Goal: Information Seeking & Learning: Check status

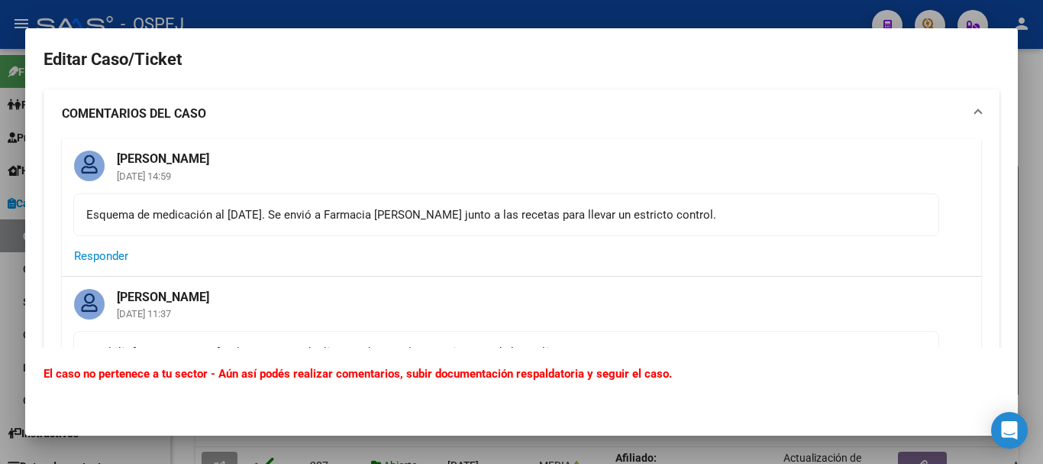
click at [746, 21] on div at bounding box center [521, 232] width 1043 height 464
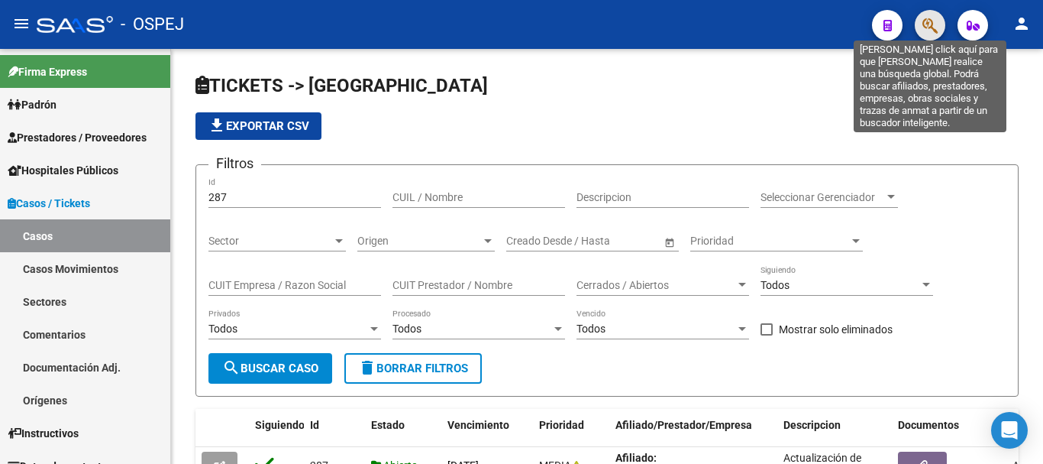
click at [937, 27] on icon "button" at bounding box center [930, 26] width 15 height 18
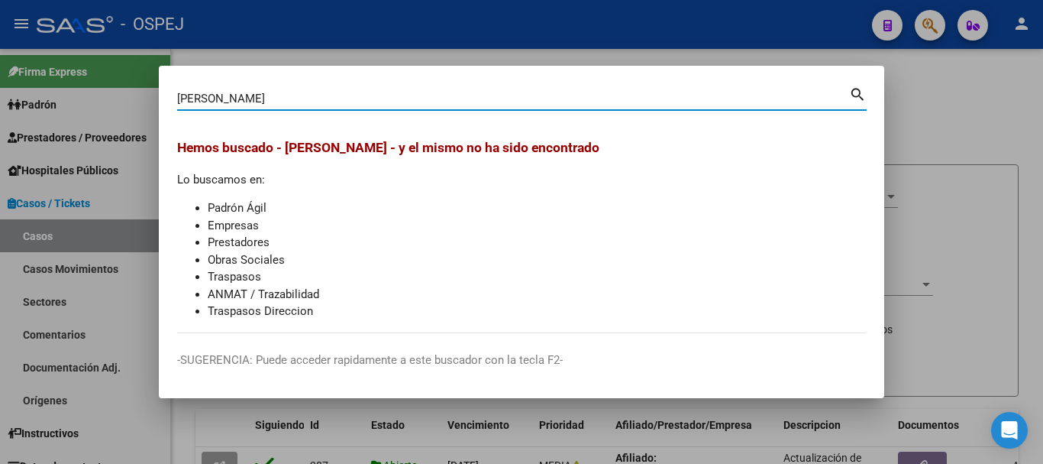
type input "[PERSON_NAME]"
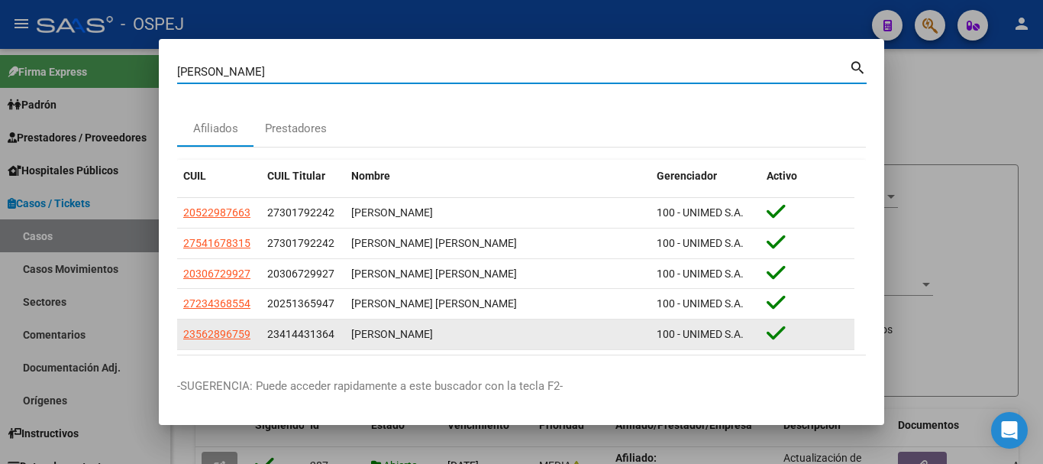
scroll to position [62, 0]
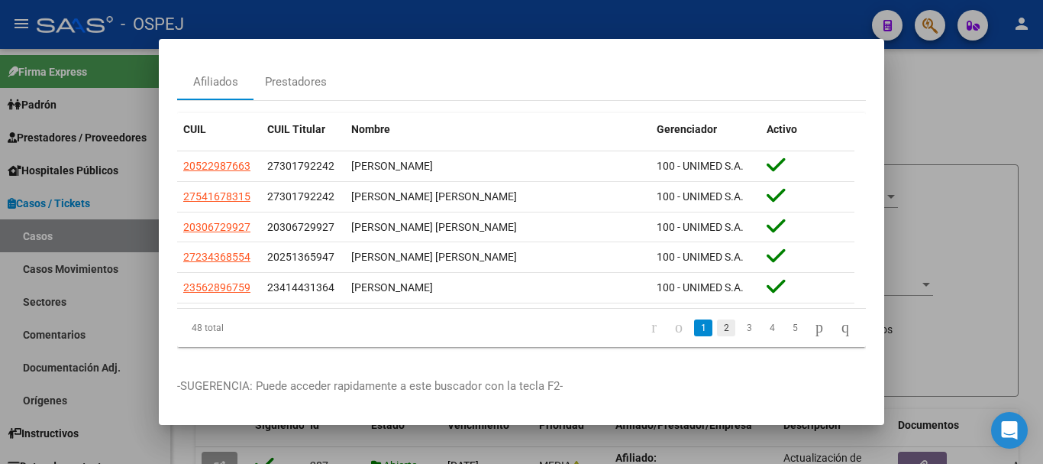
click at [717, 323] on link "2" at bounding box center [726, 327] width 18 height 17
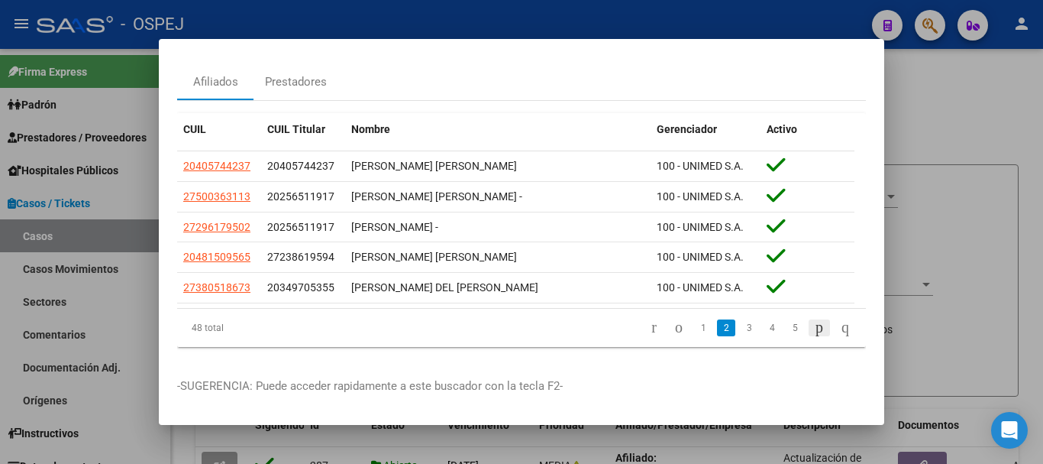
click at [814, 318] on icon "go to next page" at bounding box center [820, 327] width 12 height 18
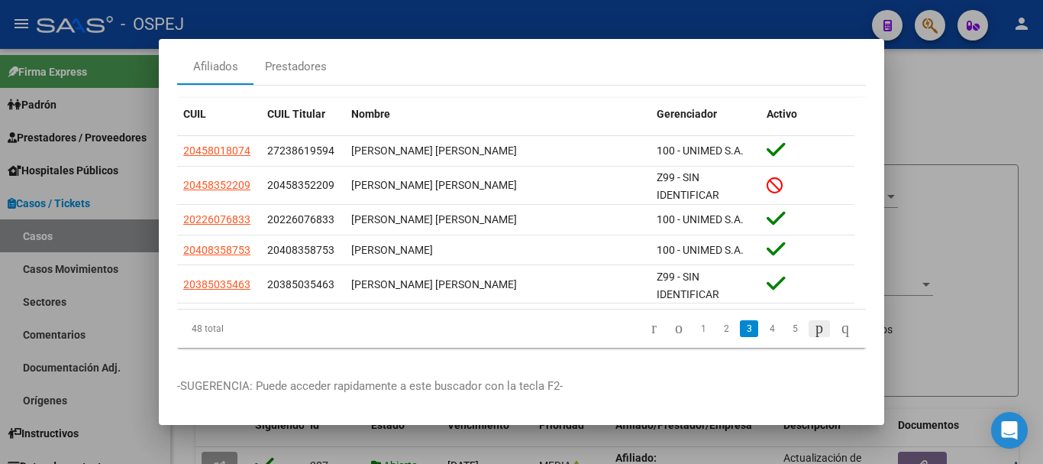
click at [807, 318] on li at bounding box center [820, 328] width 26 height 26
click at [814, 326] on icon "go to next page" at bounding box center [820, 328] width 12 height 18
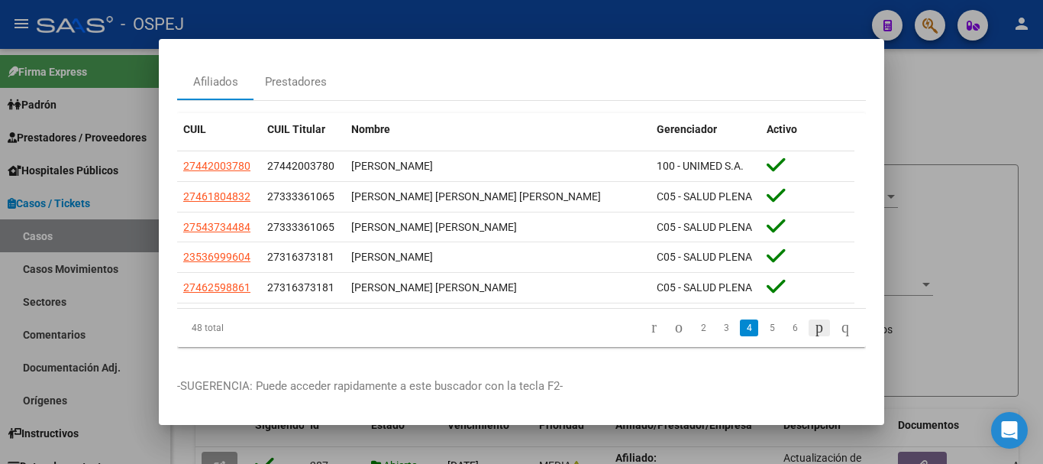
click at [814, 326] on icon "go to next page" at bounding box center [820, 327] width 12 height 18
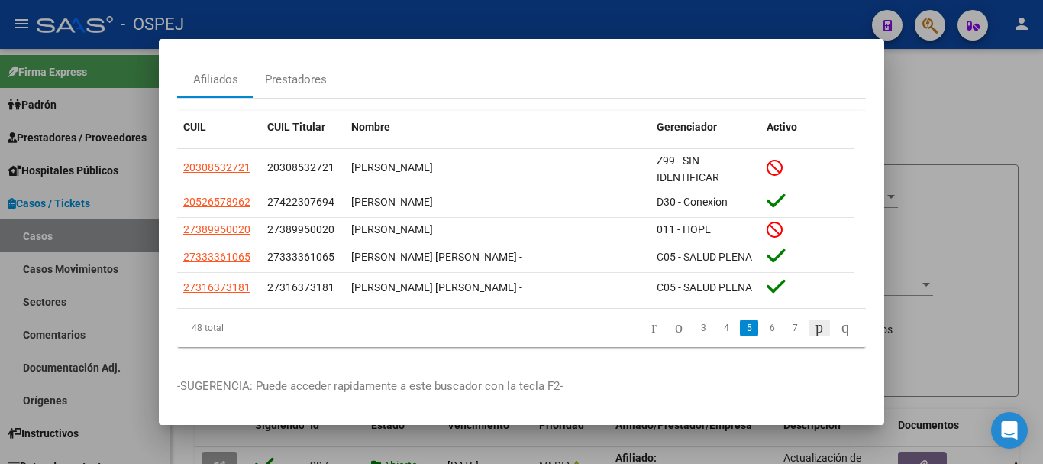
click at [814, 326] on icon "go to next page" at bounding box center [820, 327] width 12 height 18
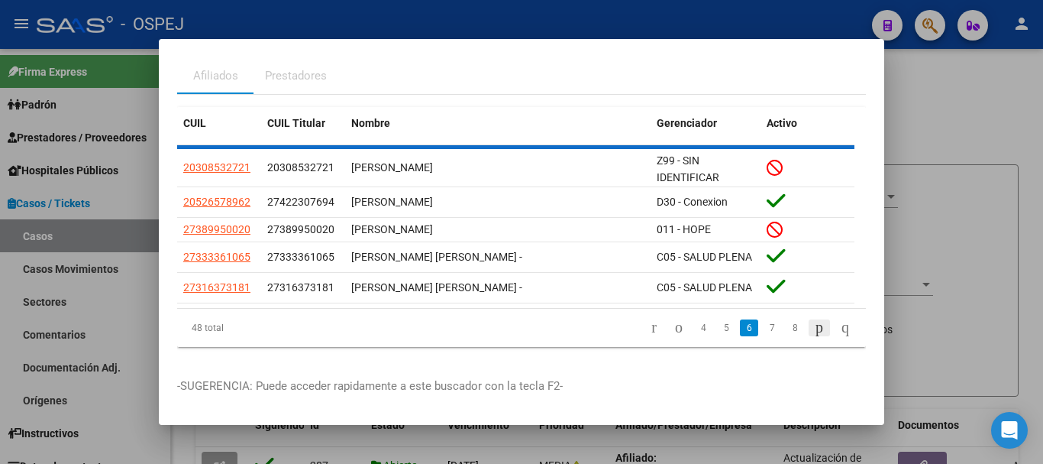
scroll to position [39, 0]
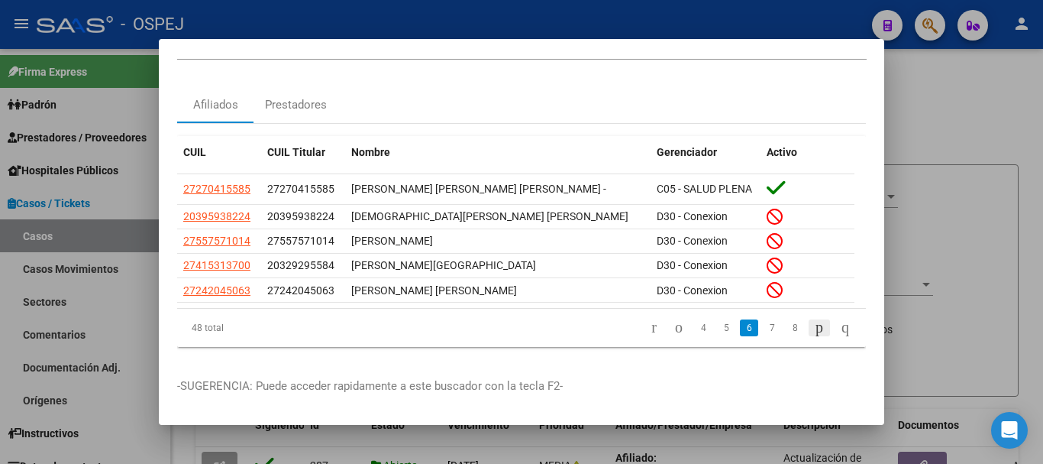
click at [814, 326] on icon "go to next page" at bounding box center [820, 327] width 12 height 18
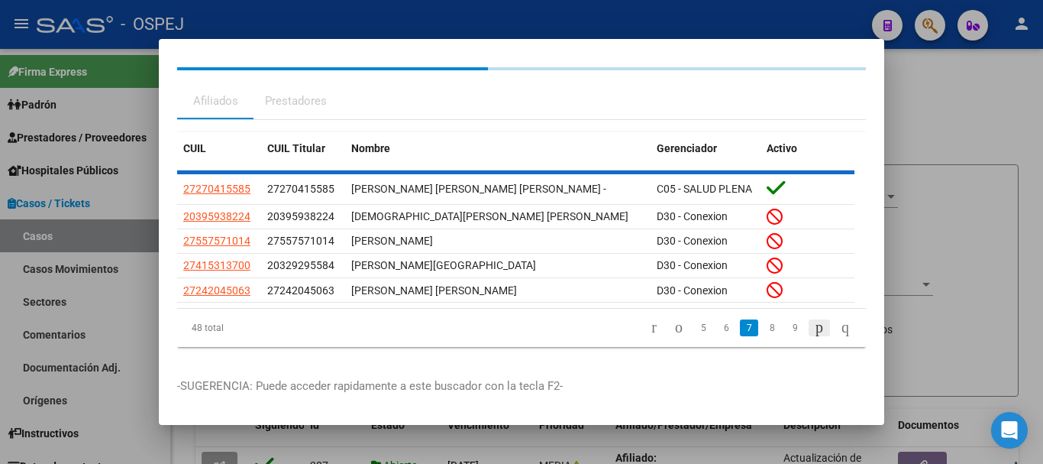
scroll to position [44, 0]
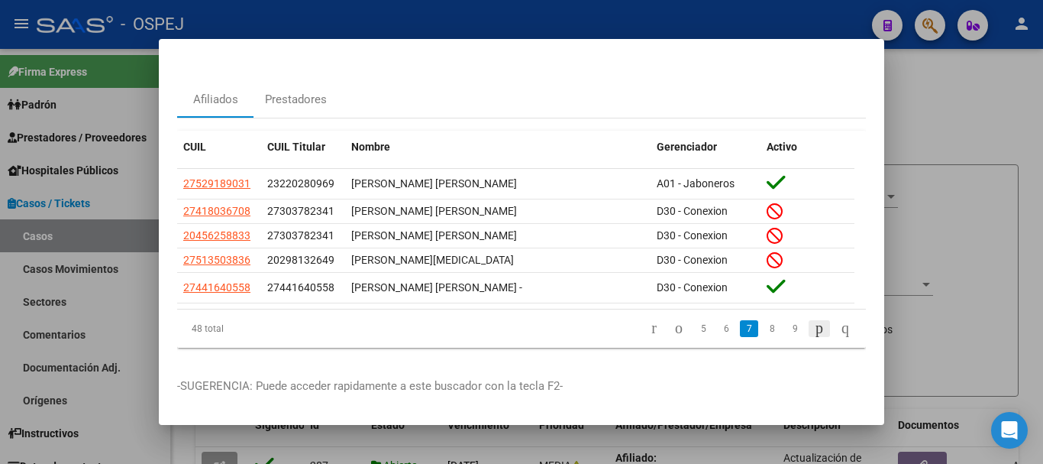
click at [814, 326] on icon "go to next page" at bounding box center [820, 328] width 12 height 18
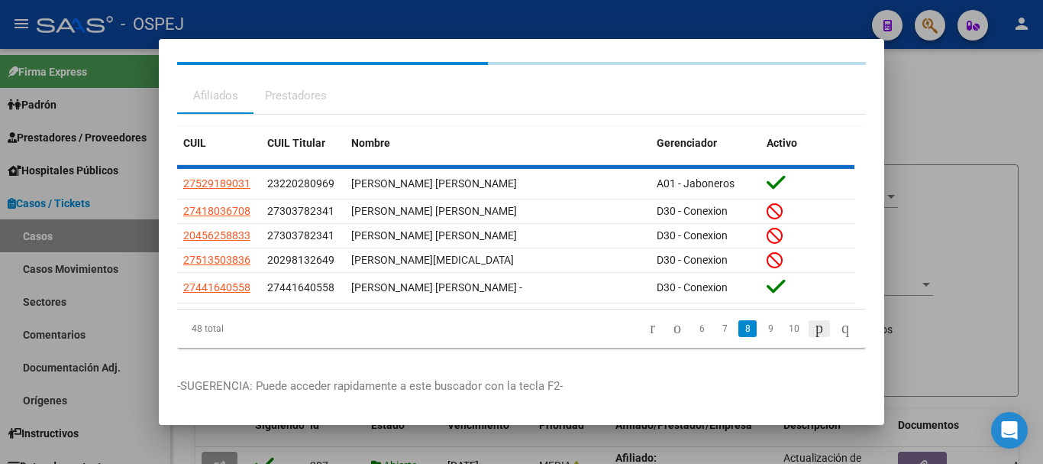
scroll to position [46, 0]
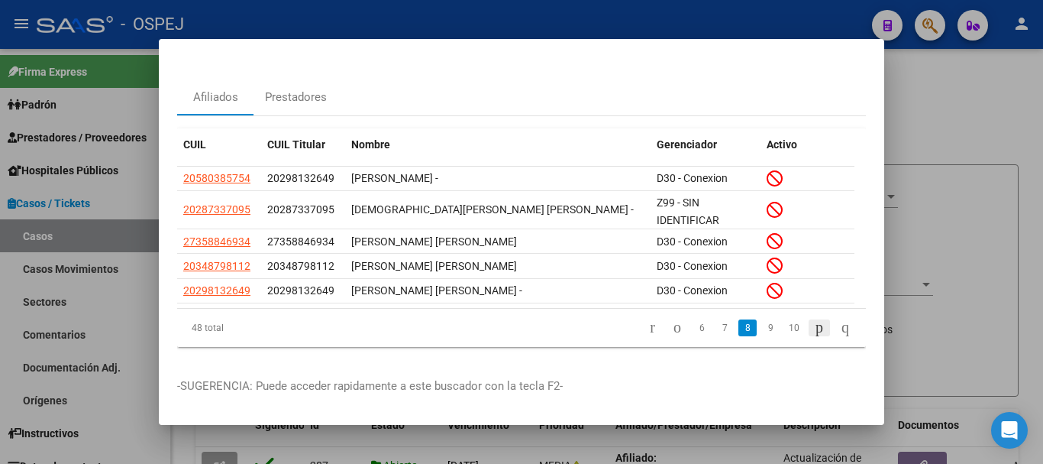
click at [814, 326] on icon "go to next page" at bounding box center [820, 327] width 12 height 18
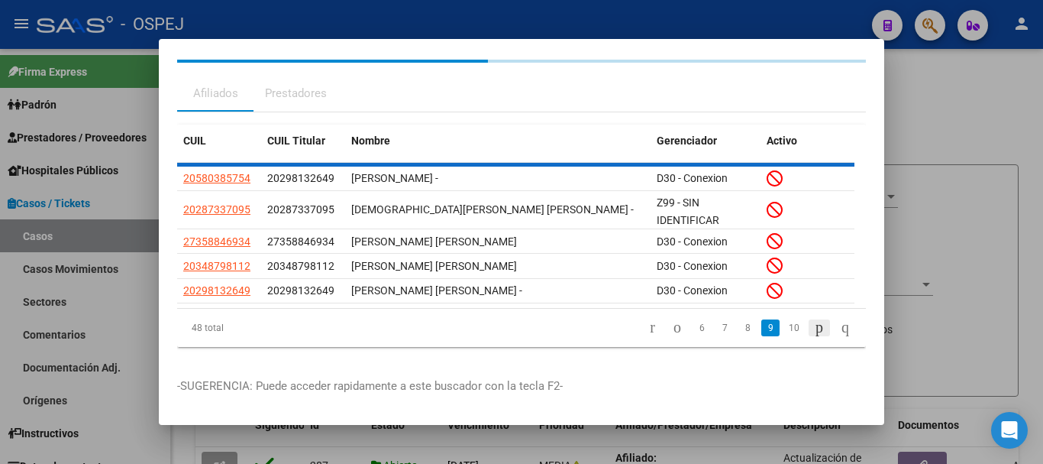
scroll to position [50, 0]
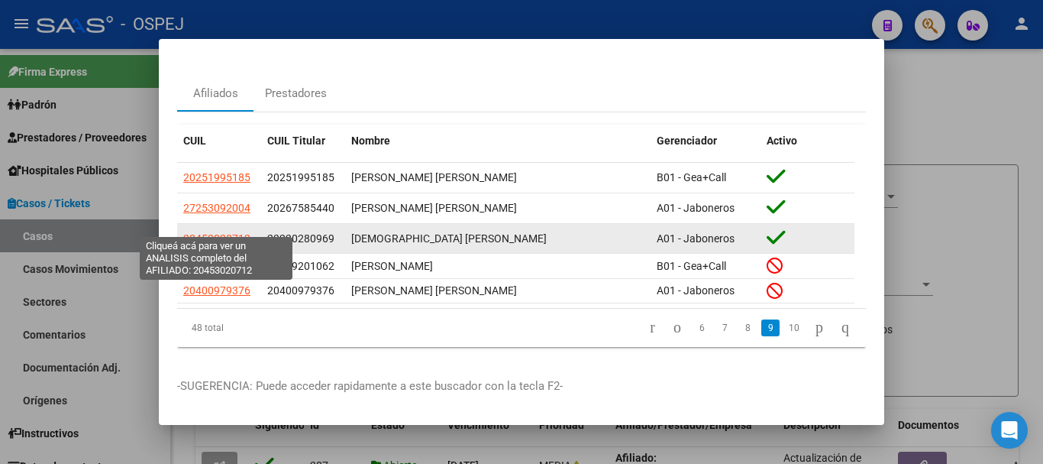
click at [222, 232] on span "20453020712" at bounding box center [216, 238] width 67 height 12
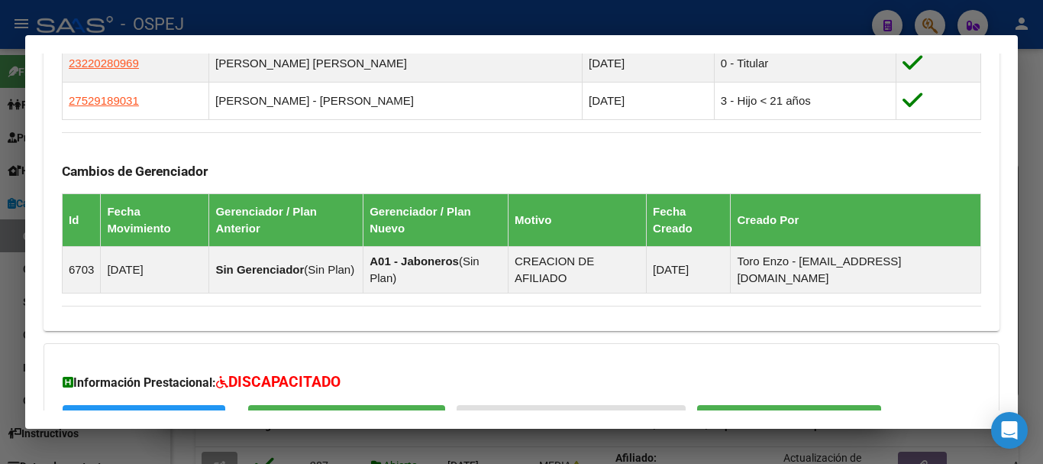
scroll to position [1044, 0]
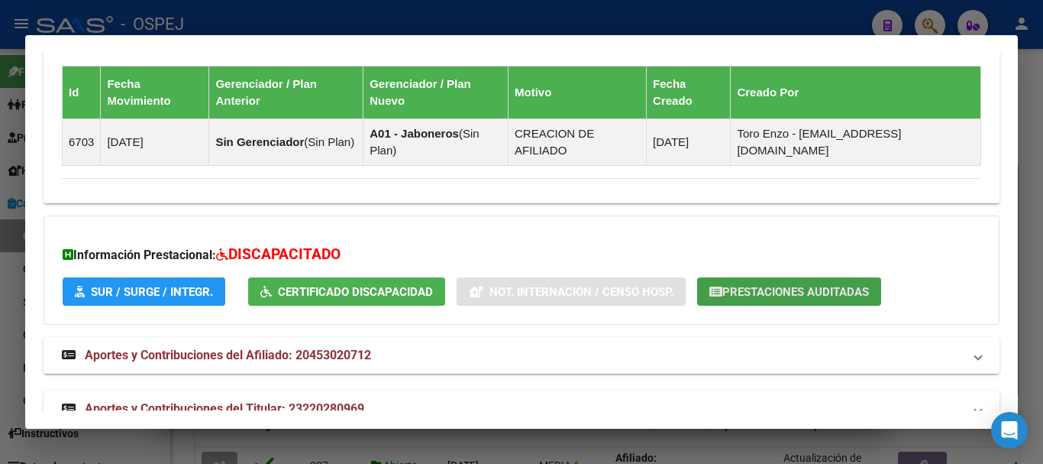
click at [787, 285] on span "Prestaciones Auditadas" at bounding box center [796, 292] width 147 height 14
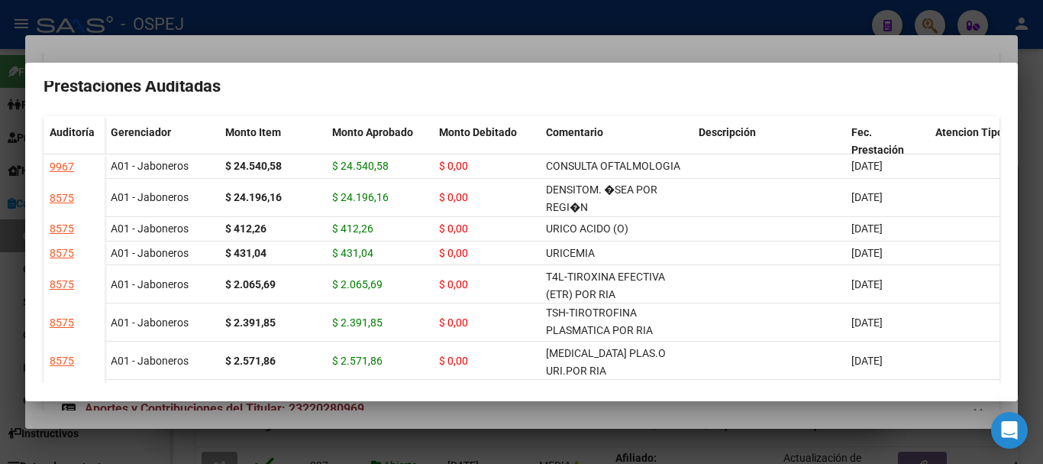
scroll to position [0, 0]
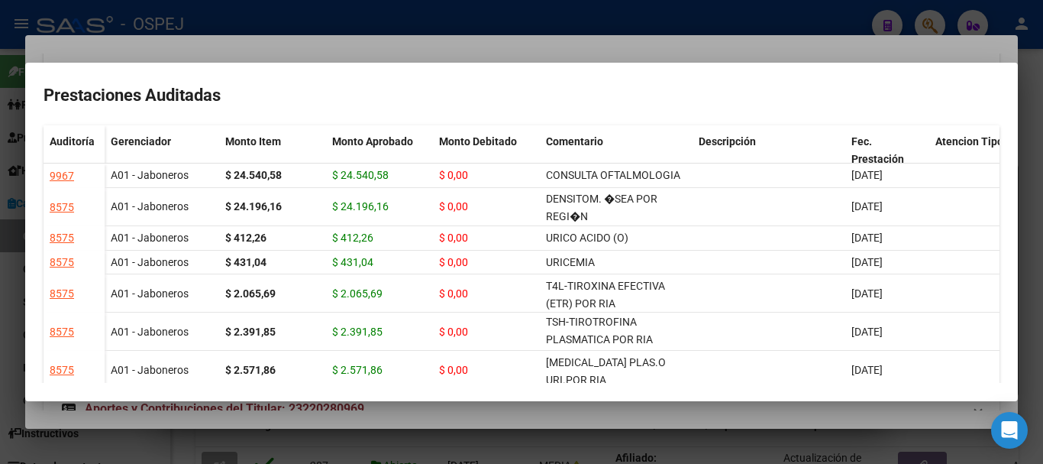
click at [735, 20] on div at bounding box center [521, 232] width 1043 height 464
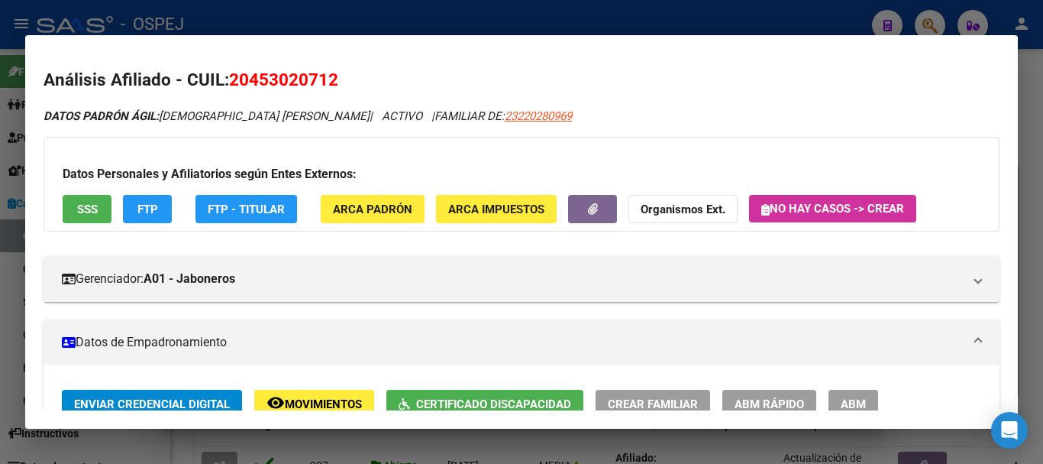
click at [776, 8] on div at bounding box center [521, 232] width 1043 height 464
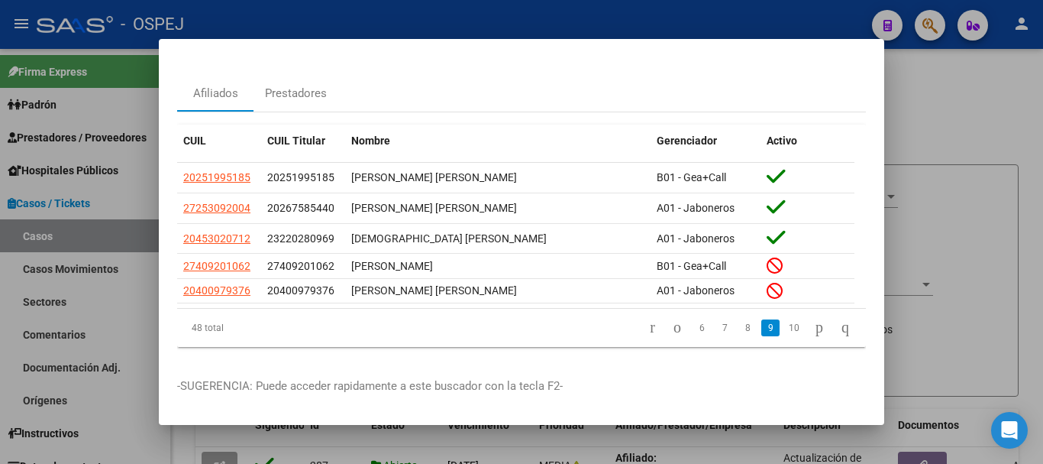
click at [930, 30] on div at bounding box center [521, 232] width 1043 height 464
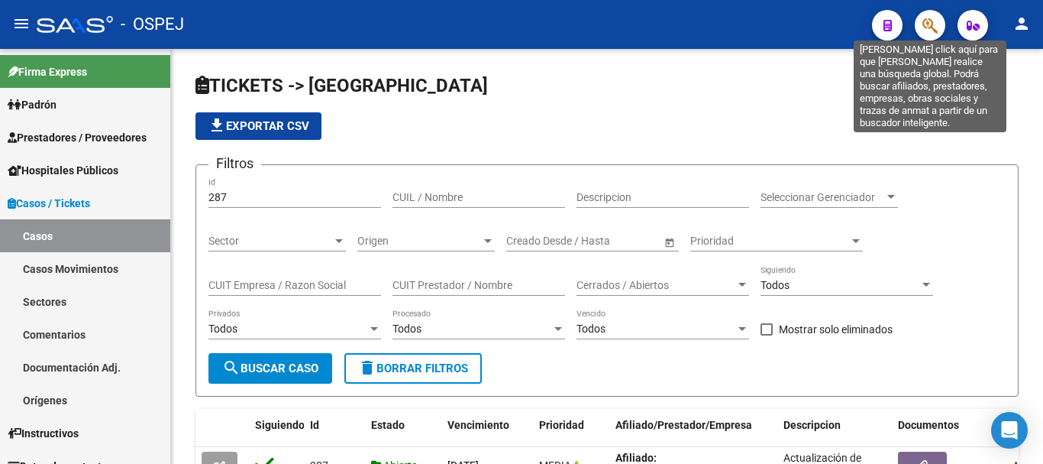
click at [925, 22] on icon "button" at bounding box center [930, 26] width 15 height 18
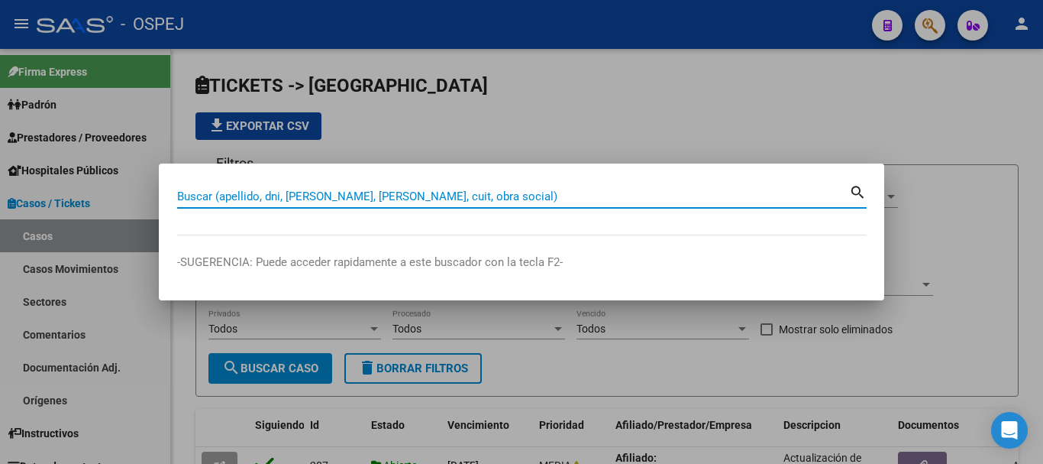
click at [260, 194] on input "Buscar (apellido, dni, [PERSON_NAME], [PERSON_NAME], cuit, obra social)" at bounding box center [513, 196] width 672 height 14
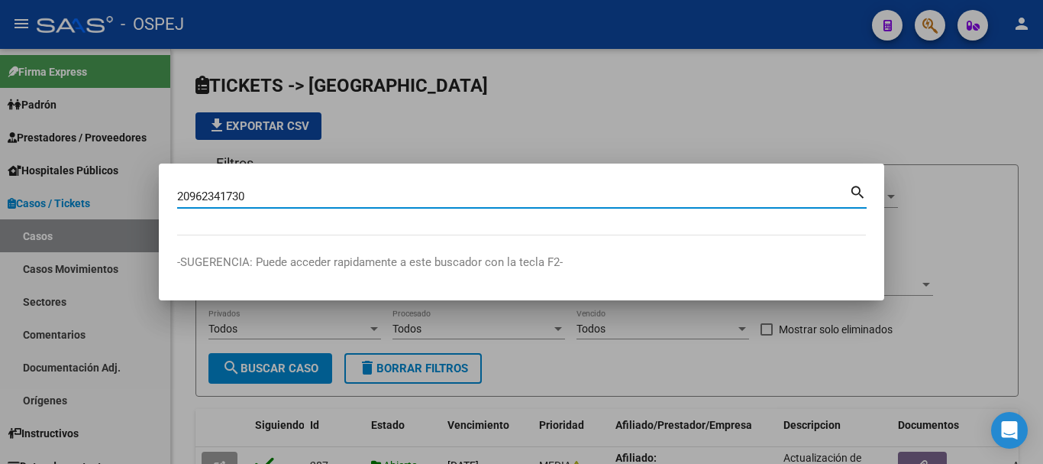
type input "20962341730"
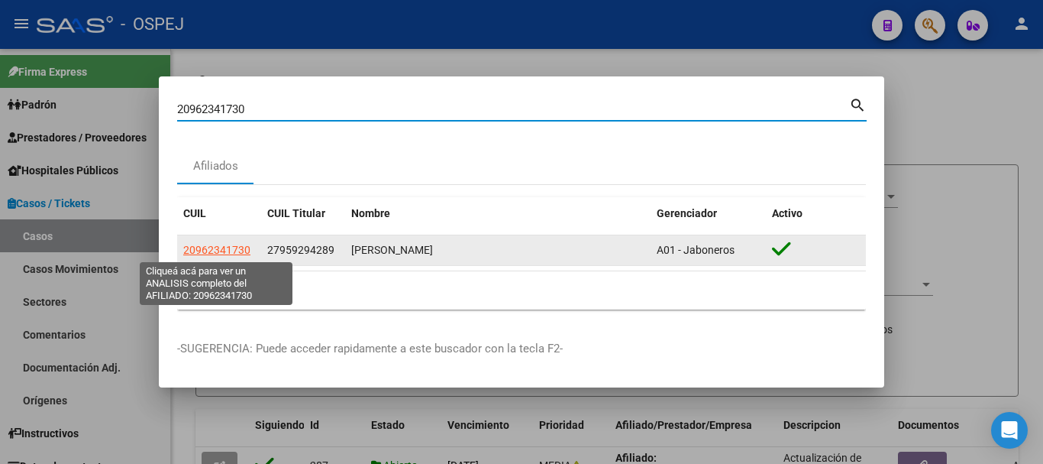
click at [230, 249] on span "20962341730" at bounding box center [216, 250] width 67 height 12
type textarea "20962341730"
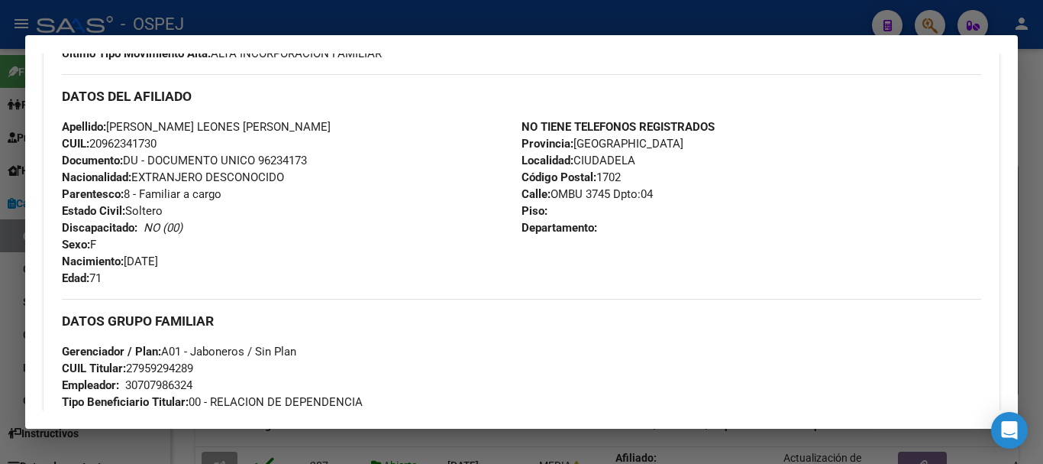
scroll to position [458, 0]
click at [794, 24] on div at bounding box center [521, 232] width 1043 height 464
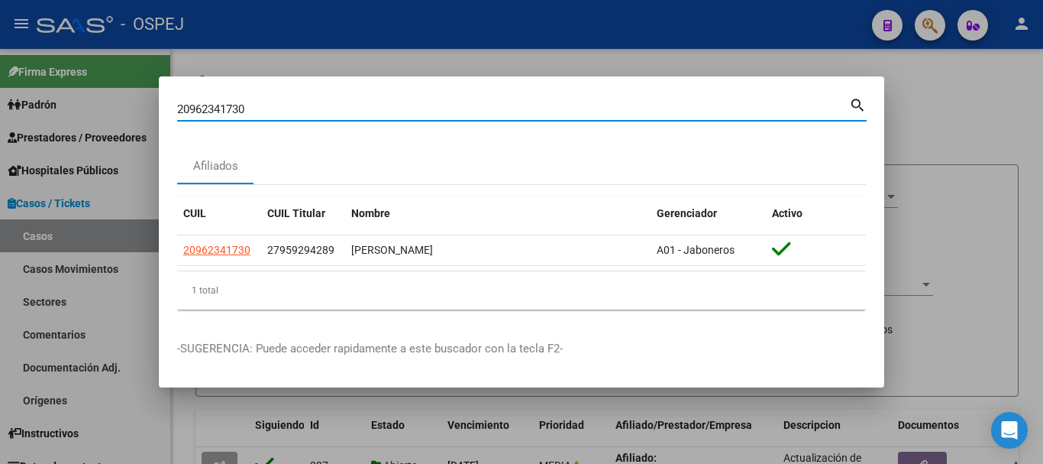
drag, startPoint x: 251, startPoint y: 112, endPoint x: 171, endPoint y: 124, distance: 80.4
click at [171, 124] on mat-dialog-content "20962341730 Buscar (apellido, dni, cuil, [PERSON_NAME], cuit, obra social) sear…" at bounding box center [522, 208] width 726 height 227
type input "20458871"
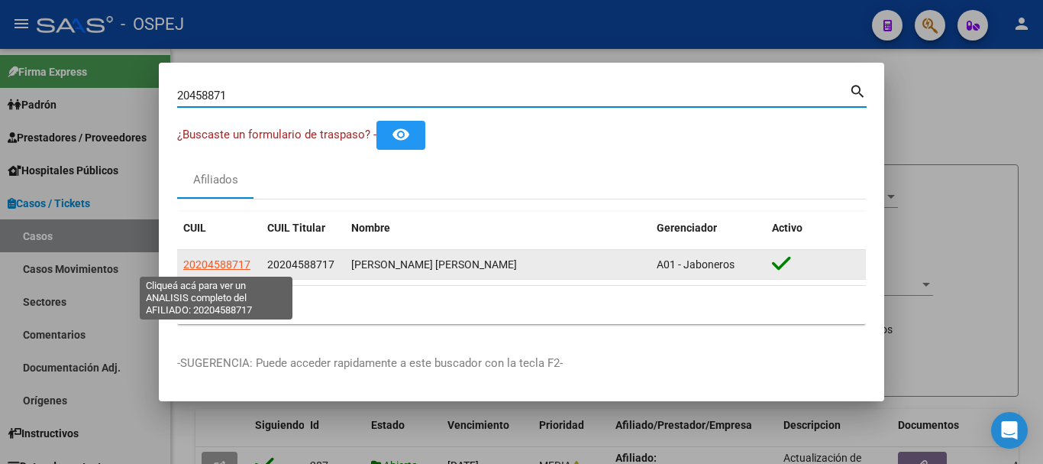
click at [231, 269] on span "20204588717" at bounding box center [216, 264] width 67 height 12
type textarea "20204588717"
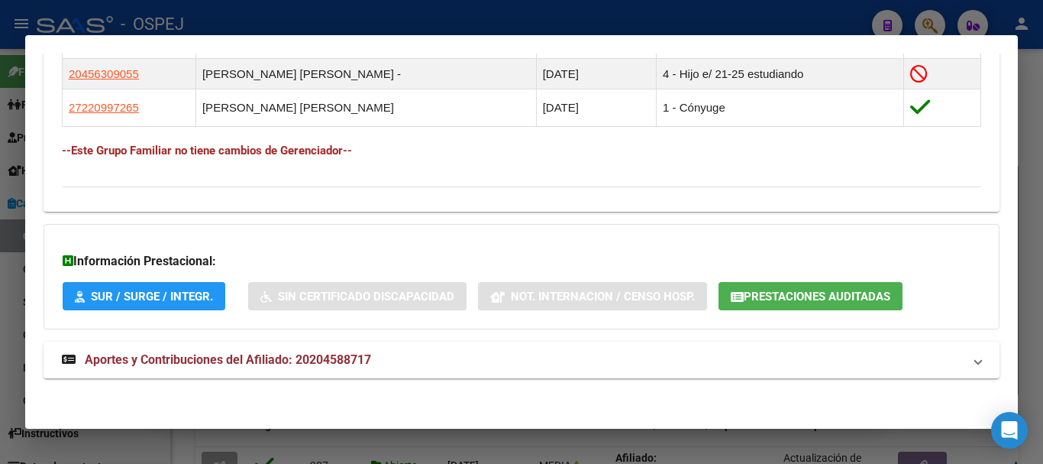
scroll to position [933, 0]
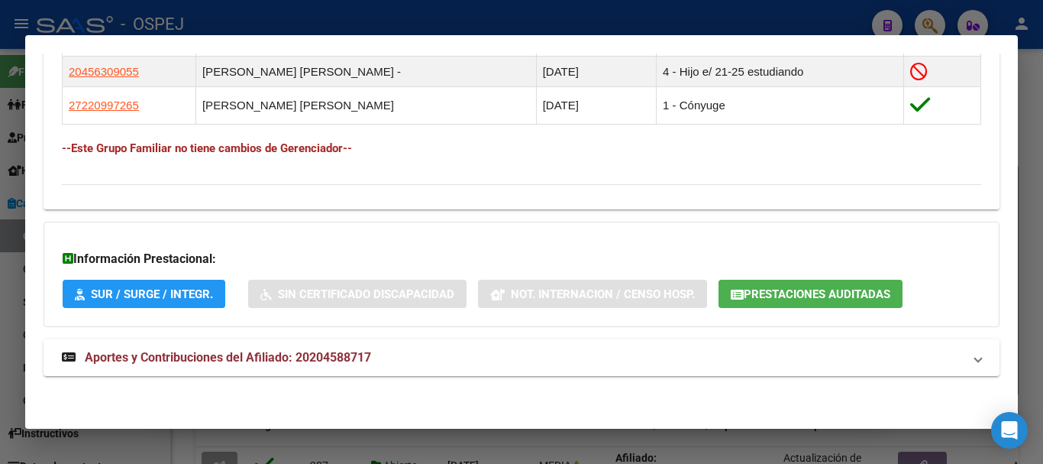
click at [817, 294] on span "Prestaciones Auditadas" at bounding box center [817, 294] width 147 height 14
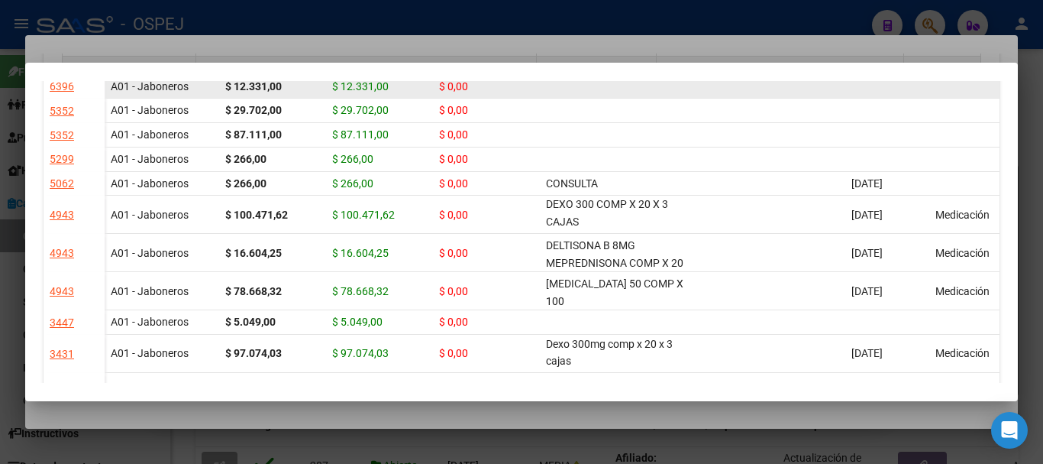
scroll to position [535, 0]
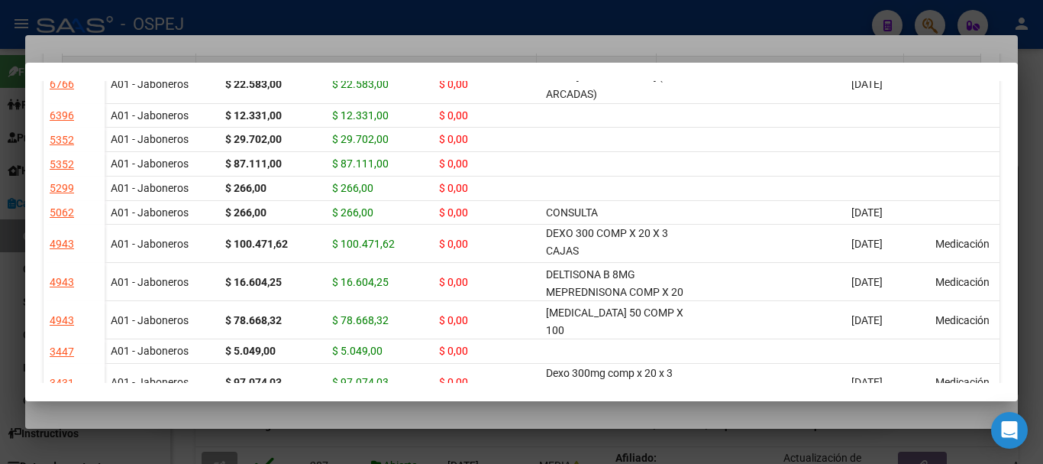
click at [286, 15] on div at bounding box center [521, 232] width 1043 height 464
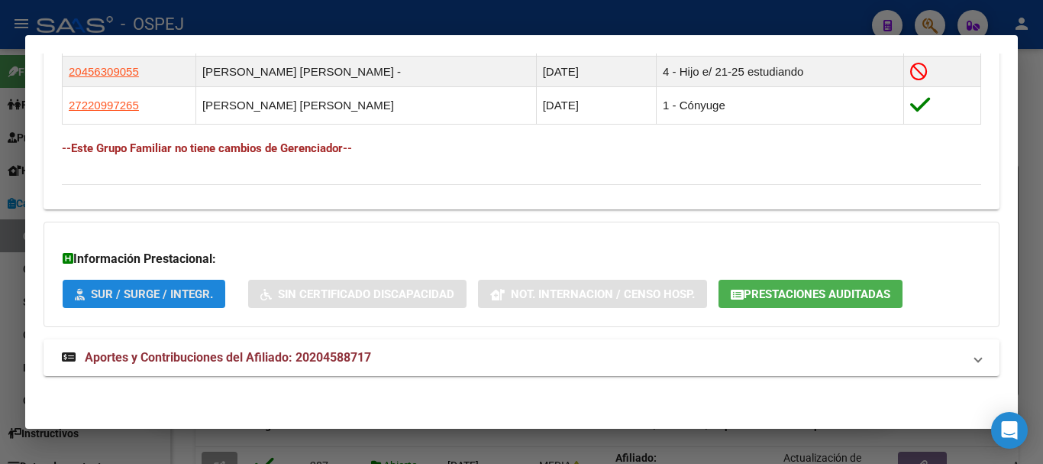
click at [113, 300] on span "SUR / SURGE / INTEGR." at bounding box center [152, 294] width 122 height 14
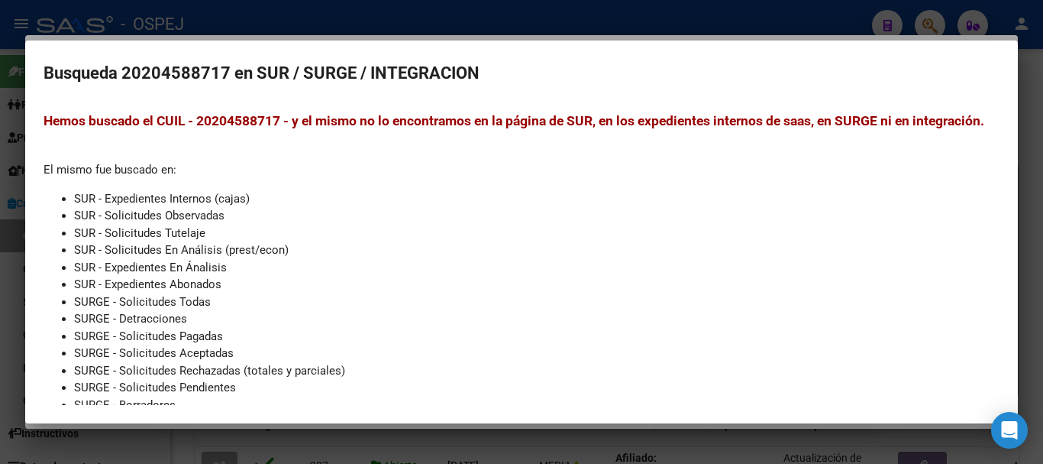
scroll to position [0, 0]
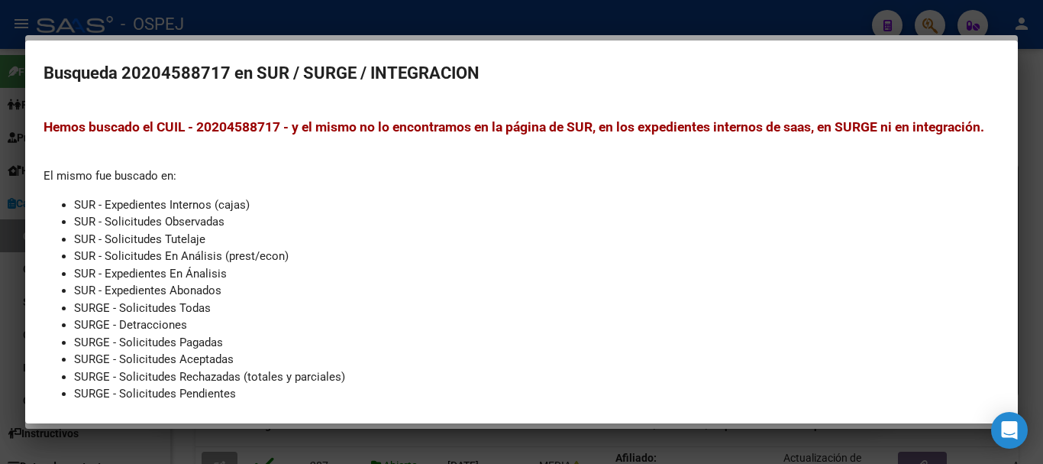
click at [564, 14] on div at bounding box center [521, 232] width 1043 height 464
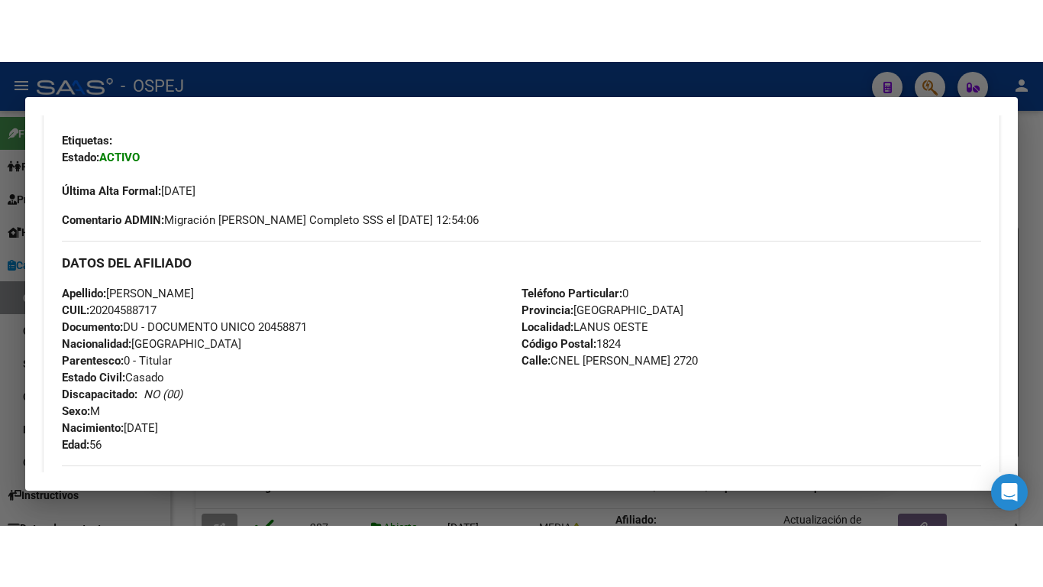
scroll to position [322, 0]
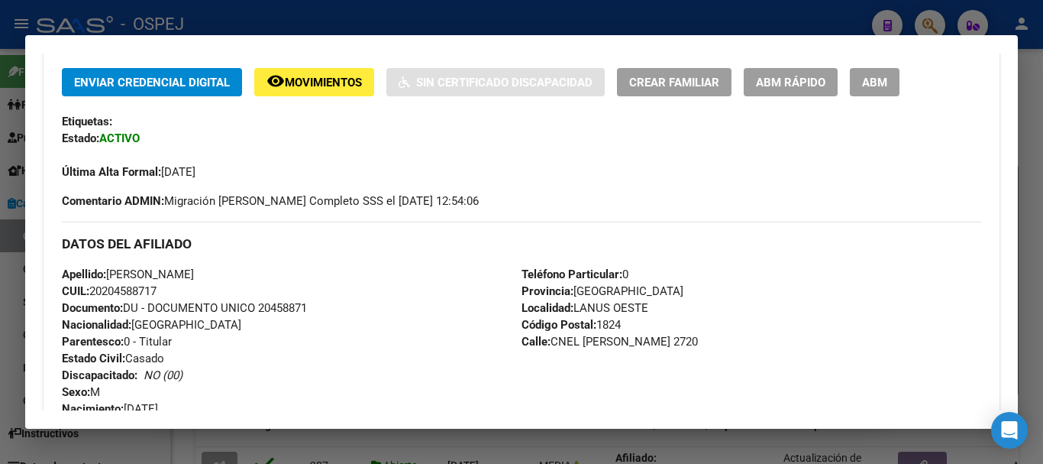
click at [807, 14] on div at bounding box center [521, 232] width 1043 height 464
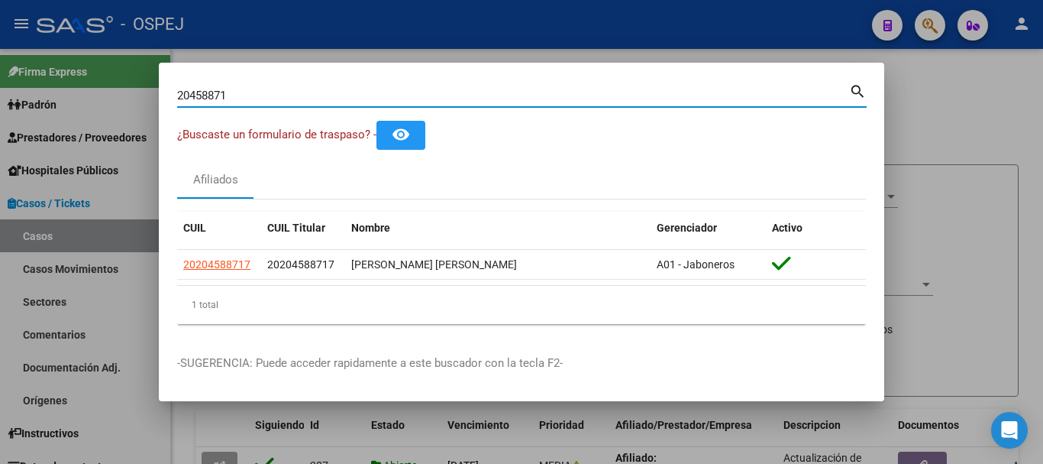
drag, startPoint x: 251, startPoint y: 92, endPoint x: 173, endPoint y: 118, distance: 82.1
click at [173, 118] on mat-dialog-content "20458871 Buscar (apellido, dni, cuil, nro traspaso, cuit, obra social) search ¿…" at bounding box center [522, 208] width 726 height 255
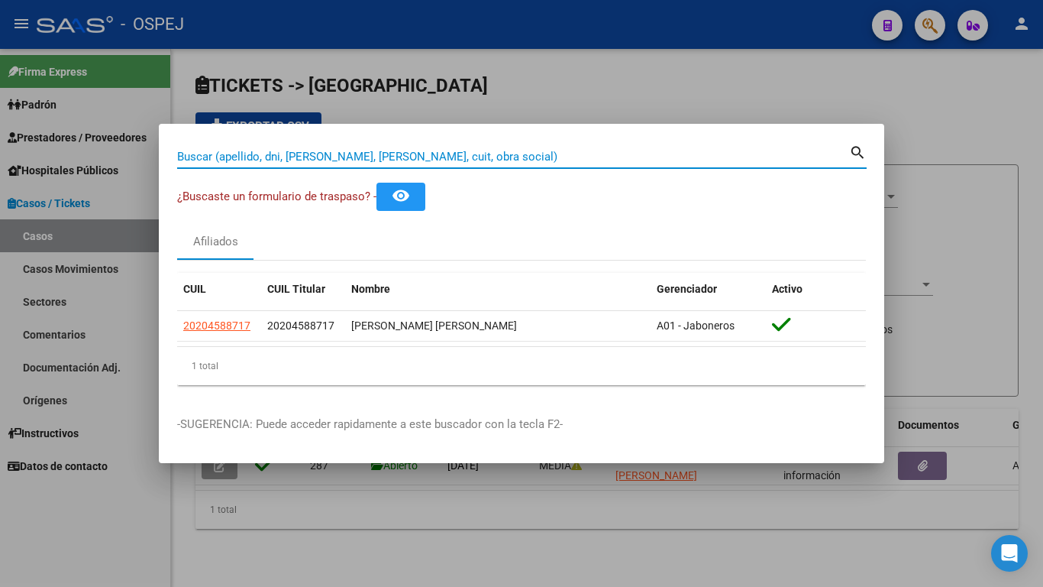
click at [247, 160] on input "Buscar (apellido, dni, [PERSON_NAME], [PERSON_NAME], cuit, obra social)" at bounding box center [513, 157] width 672 height 14
type input "27951305338"
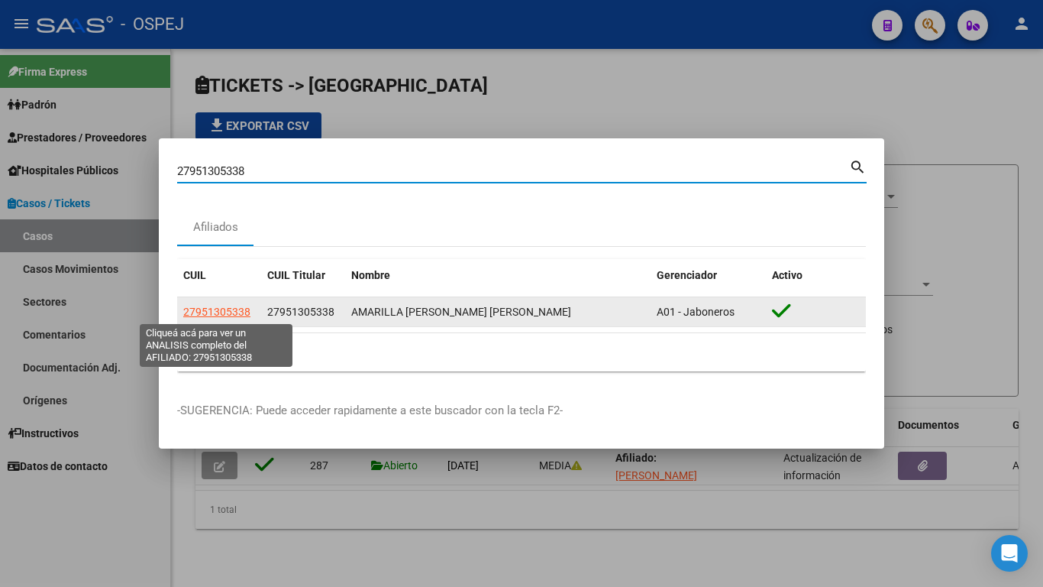
click at [206, 314] on span "27951305338" at bounding box center [216, 312] width 67 height 12
type textarea "27951305338"
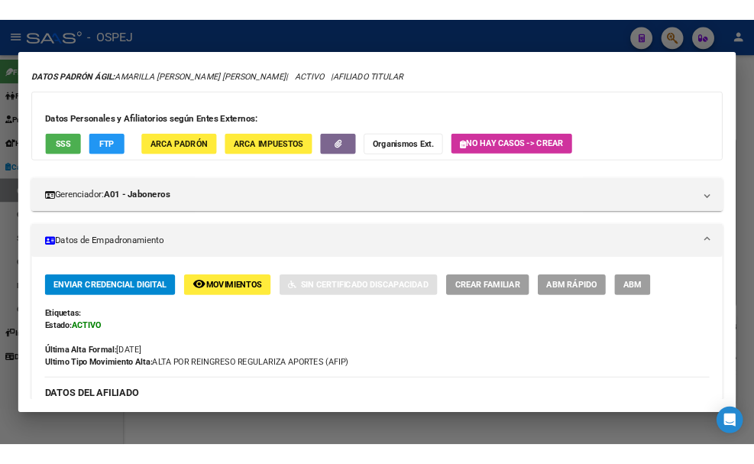
scroll to position [0, 0]
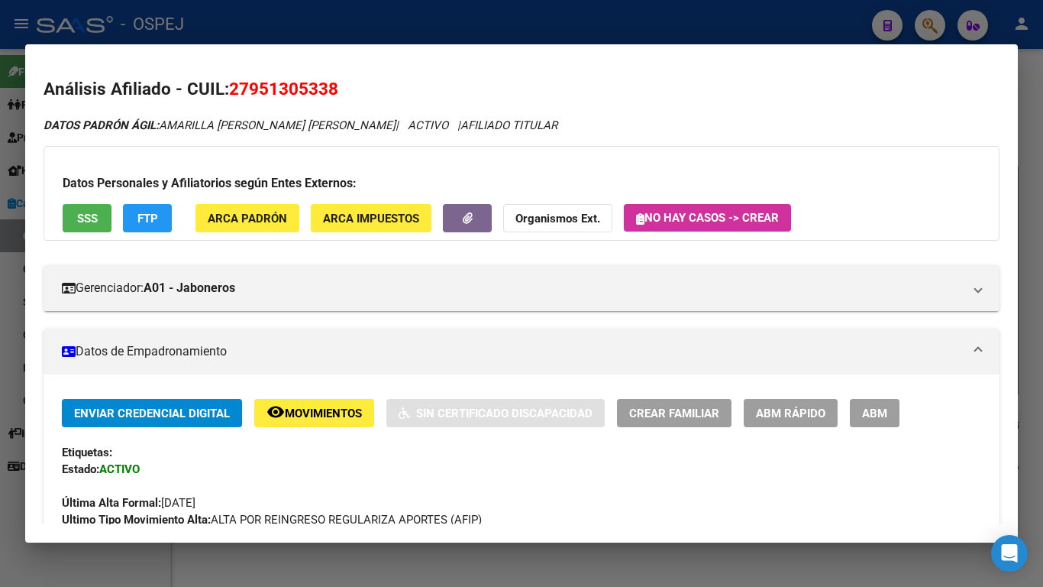
click at [628, 18] on div at bounding box center [521, 293] width 1043 height 587
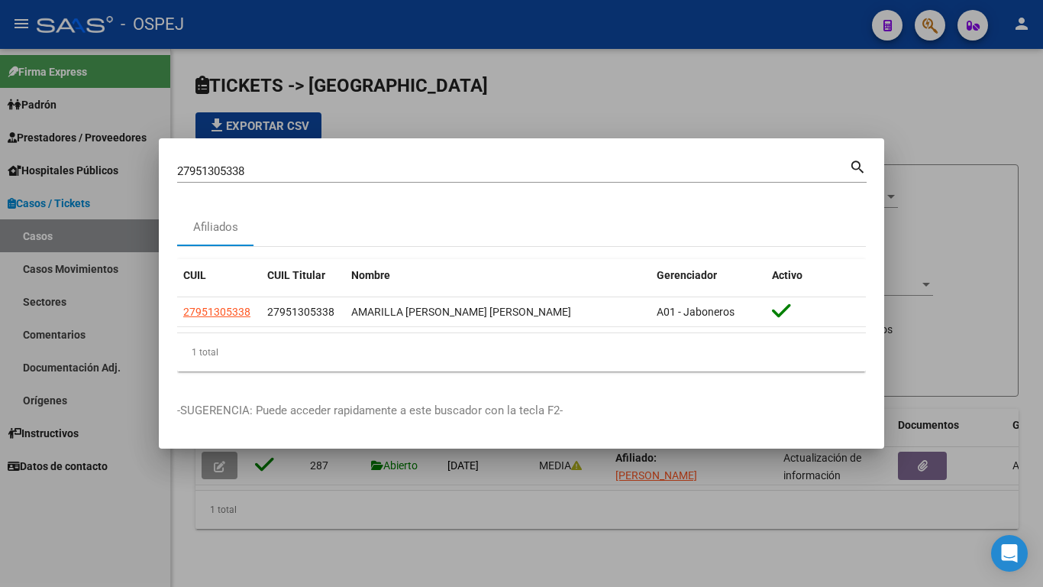
click at [766, 68] on div at bounding box center [521, 293] width 1043 height 587
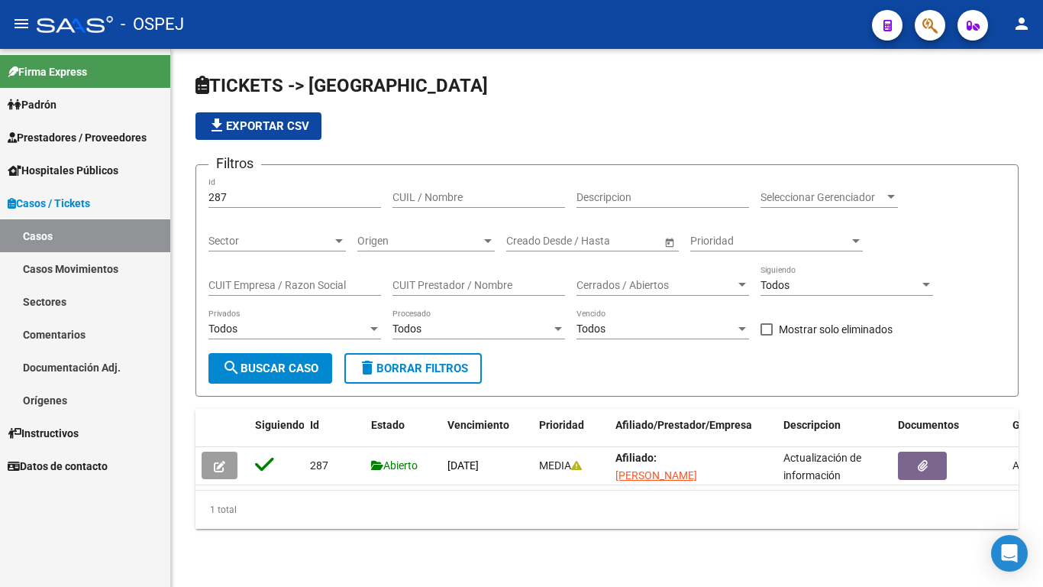
click at [717, 19] on div "- OSPEJ" at bounding box center [448, 25] width 823 height 34
click at [780, 60] on div "TICKETS -> Casos file_download Exportar CSV Filtros 287 Id CUIL / Nombre Descri…" at bounding box center [607, 313] width 872 height 529
click at [481, 463] on div "TICKETS -> Casos file_download Exportar CSV Filtros 287 Id CUIL / Nombre Descri…" at bounding box center [607, 313] width 872 height 529
click at [561, 31] on div "- OSPEJ" at bounding box center [448, 25] width 823 height 34
